Goal: Task Accomplishment & Management: Use online tool/utility

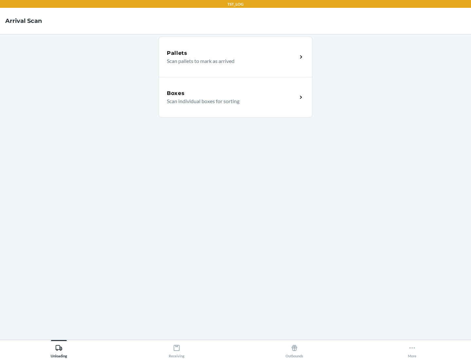
click at [232, 93] on div "Boxes" at bounding box center [232, 94] width 130 height 8
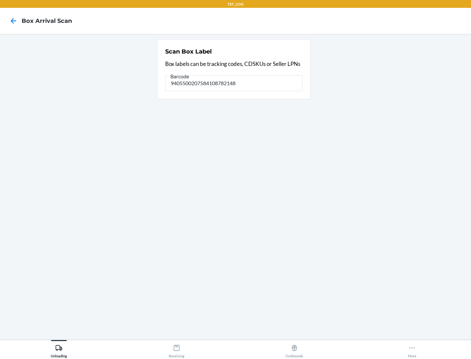
type input "9405500207584108782148"
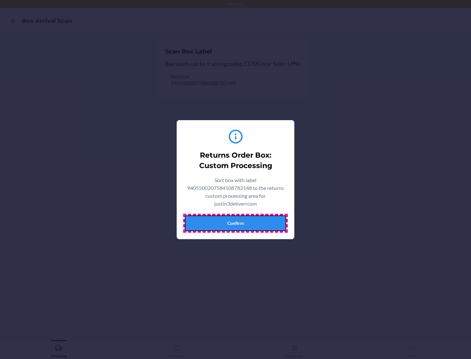
click at [235, 223] on button "Confirm" at bounding box center [235, 224] width 101 height 16
